Goal: Contribute content: Add original content to the website for others to see

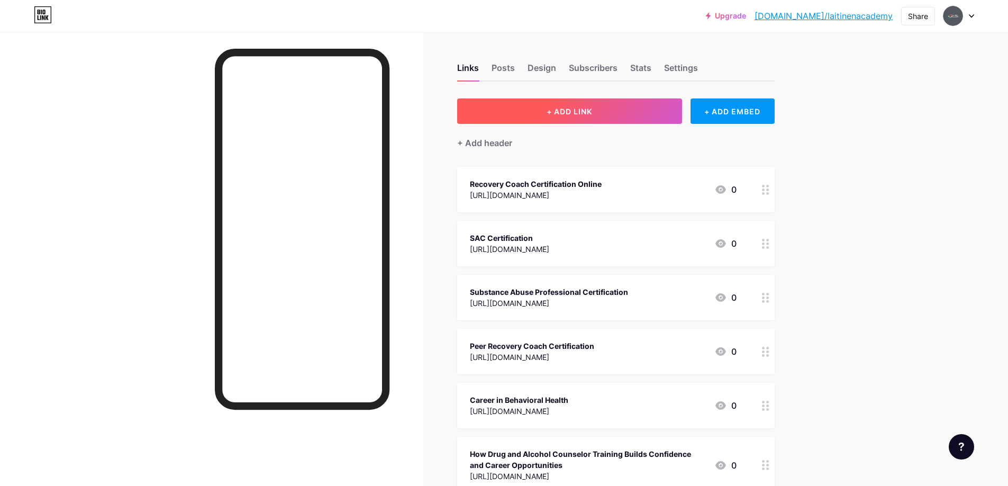
click at [592, 107] on span "+ ADD LINK" at bounding box center [568, 111] width 45 height 9
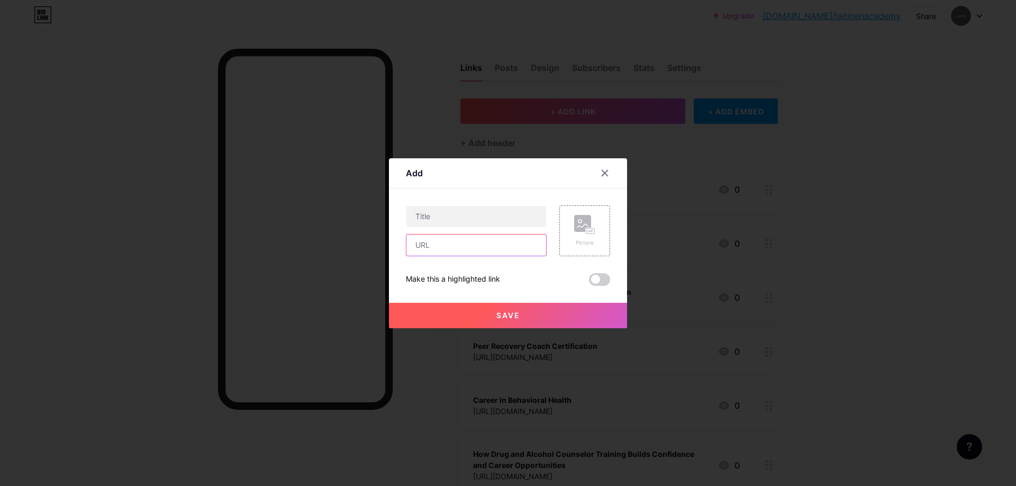
click at [457, 244] on input "text" at bounding box center [476, 244] width 140 height 21
paste input "[URL][DOMAIN_NAME]"
type input "[URL][DOMAIN_NAME]"
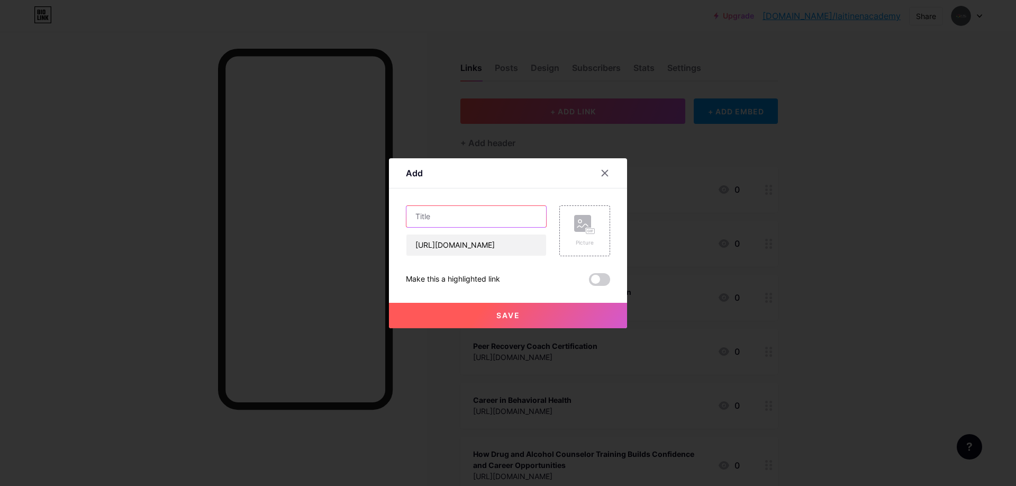
click at [479, 219] on input "text" at bounding box center [476, 216] width 140 height 21
paste input "Career Opportunities After Graduating from a Behavioral Health and Wellness Aca…"
type input "Career Opportunities After Graduating from a Behavioral Health and Wellness Aca…"
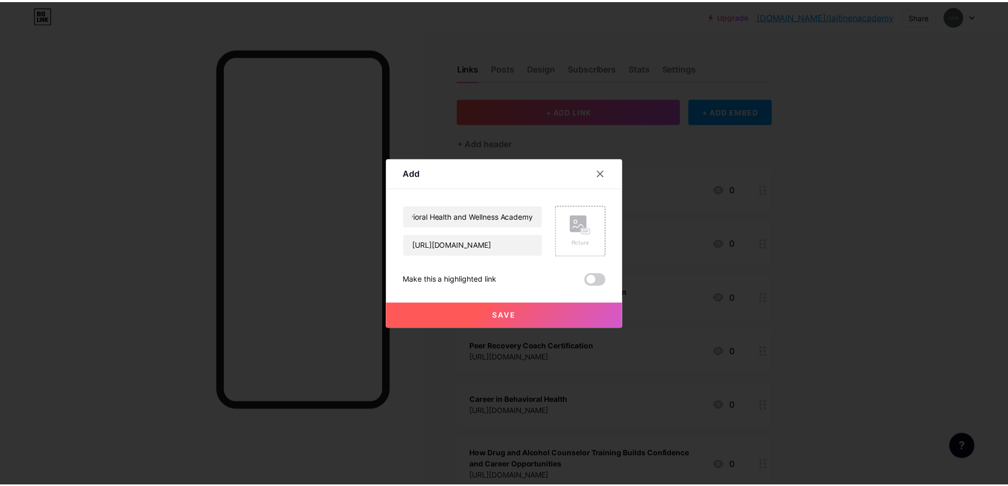
scroll to position [0, 0]
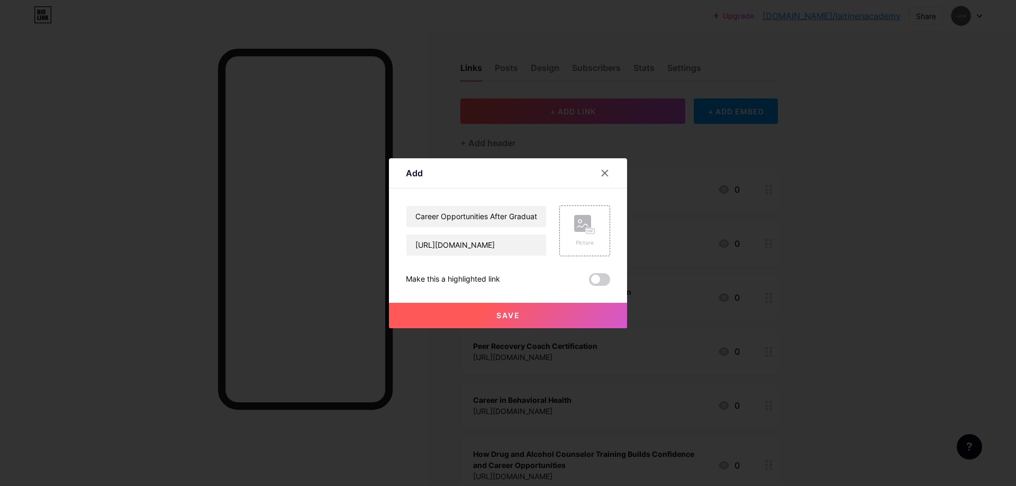
click at [535, 310] on button "Save" at bounding box center [508, 315] width 238 height 25
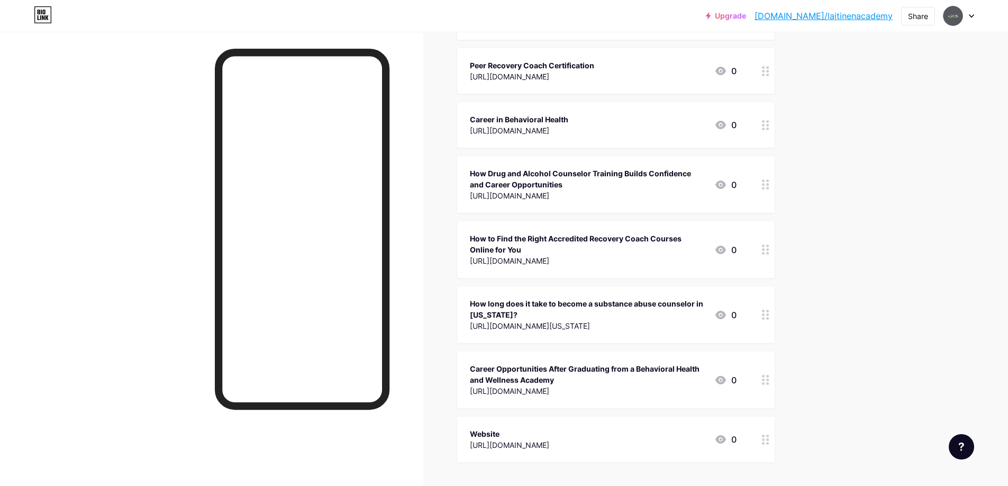
scroll to position [379, 0]
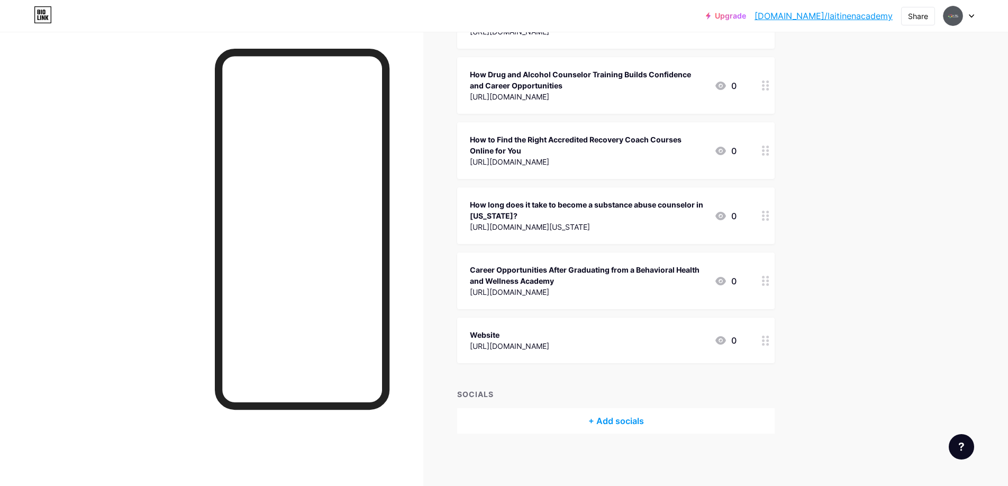
click at [723, 281] on icon at bounding box center [720, 281] width 13 height 13
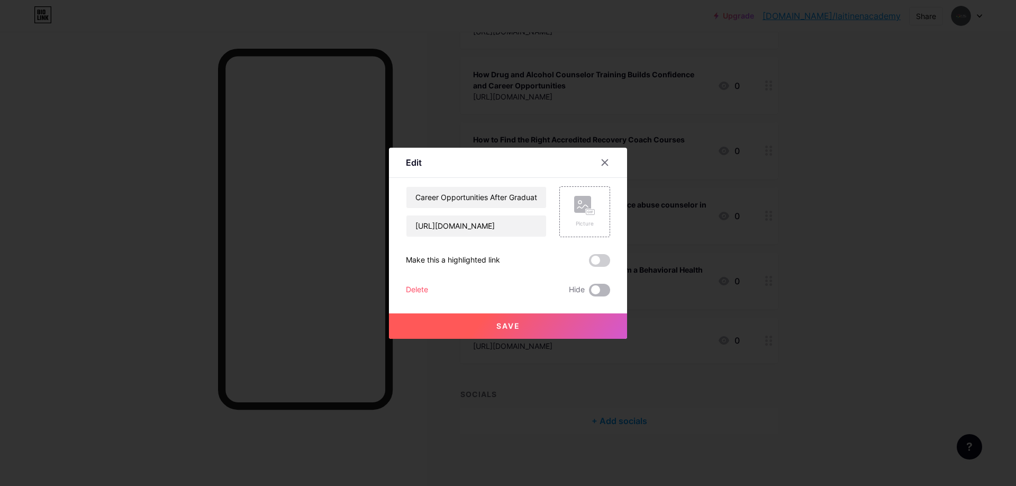
click at [607, 290] on span at bounding box center [599, 290] width 21 height 13
click at [589, 293] on input "checkbox" at bounding box center [589, 293] width 0 height 0
click at [590, 291] on span at bounding box center [599, 290] width 21 height 13
click at [589, 293] on input "checkbox" at bounding box center [589, 293] width 0 height 0
click at [608, 263] on span at bounding box center [599, 260] width 21 height 13
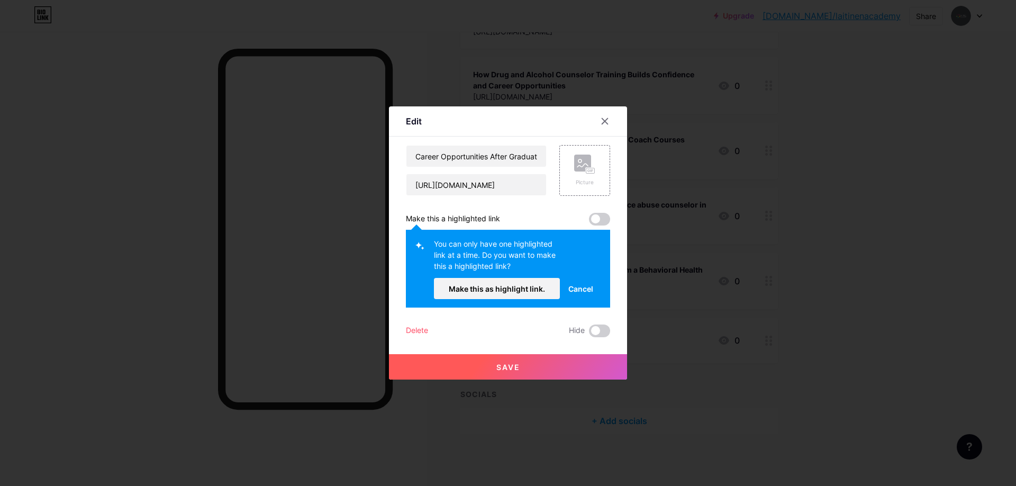
click at [583, 362] on button "Save" at bounding box center [508, 366] width 238 height 25
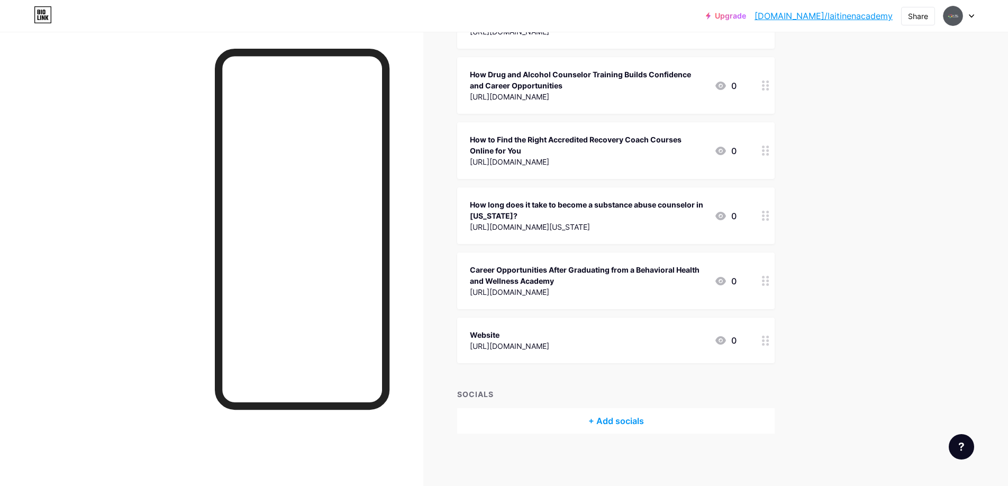
click at [878, 15] on link "[DOMAIN_NAME]/laitinenacademy" at bounding box center [823, 16] width 138 height 13
click at [918, 21] on div "Share" at bounding box center [918, 16] width 20 height 11
click at [837, 54] on div "Copy link" at bounding box center [829, 54] width 39 height 13
